Goal: Information Seeking & Learning: Learn about a topic

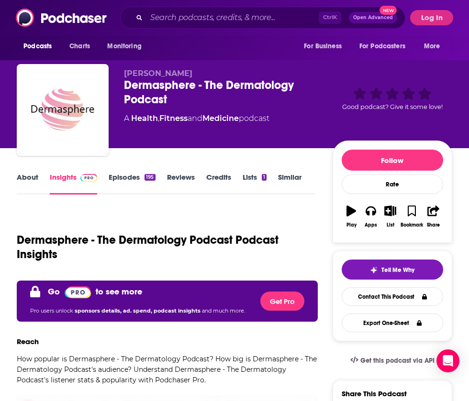
click at [121, 176] on link "Episodes 195" at bounding box center [132, 184] width 46 height 22
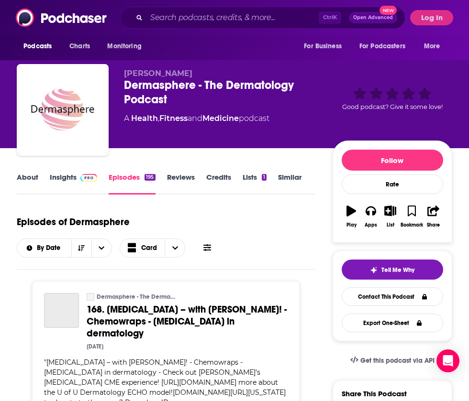
click at [93, 178] on img at bounding box center [88, 178] width 17 height 8
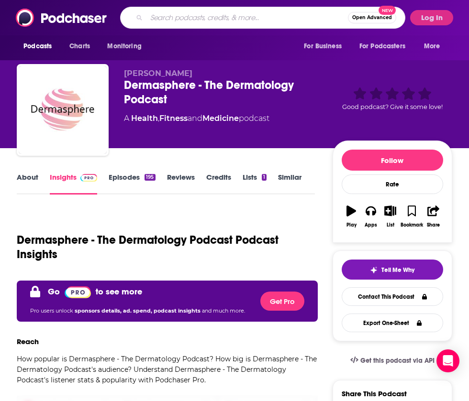
click at [220, 23] on input "Search podcasts, credits, & more..." at bounding box center [246, 17] width 201 height 15
type input "npr"
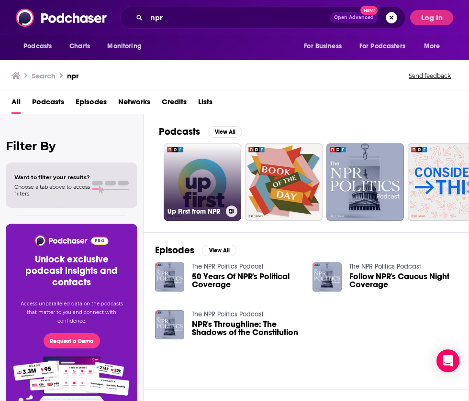
click at [209, 183] on link "Up First from NPR" at bounding box center [202, 181] width 77 height 77
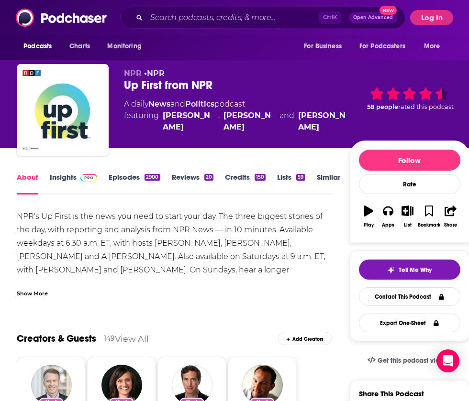
click at [66, 175] on link "Insights" at bounding box center [73, 184] width 47 height 22
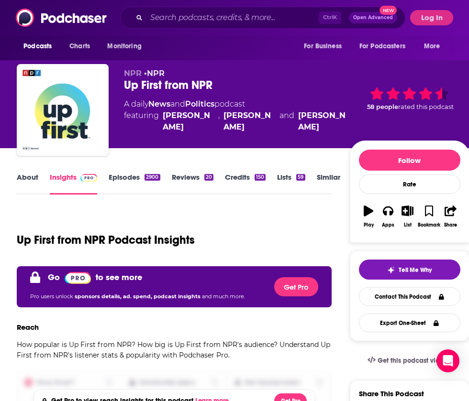
scroll to position [351, 0]
